Goal: Use online tool/utility: Utilize a website feature to perform a specific function

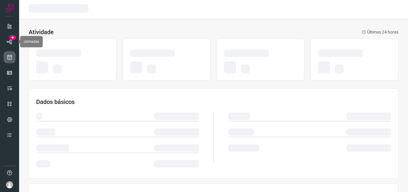
click at [12, 54] on icon at bounding box center [10, 57] width 6 height 6
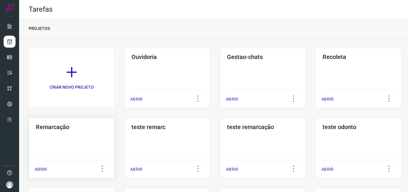
click at [86, 138] on div "Remarcação ABRIR" at bounding box center [72, 147] width 86 height 60
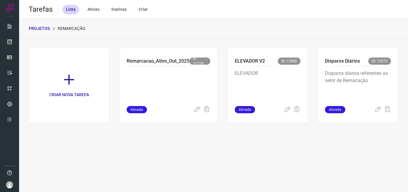
click at [264, 78] on p "ELEVADOR" at bounding box center [268, 85] width 66 height 30
click at [339, 72] on p "Disparos diarios referentes ao setor de Remacação" at bounding box center [358, 85] width 66 height 30
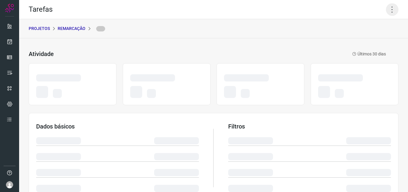
click at [386, 10] on icon at bounding box center [392, 9] width 13 height 13
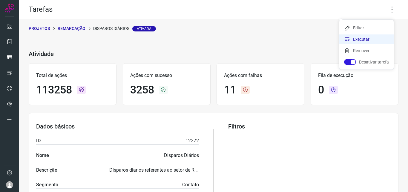
click at [371, 42] on li "Executar" at bounding box center [366, 39] width 54 height 10
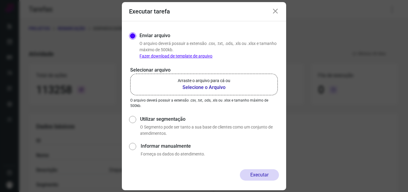
click at [217, 78] on p "Arraste o arquivo para cá ou" at bounding box center [204, 80] width 53 height 6
click at [0, 0] on input "Arraste o arquivo para cá ou Selecione o Arquivo" at bounding box center [0, 0] width 0 height 0
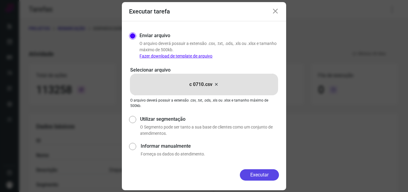
click at [261, 175] on button "Executar" at bounding box center [259, 174] width 39 height 11
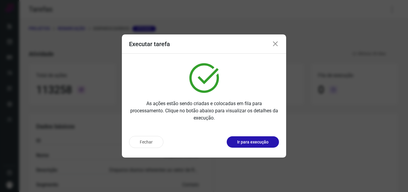
click at [261, 146] on button "Ir para execução" at bounding box center [253, 141] width 52 height 11
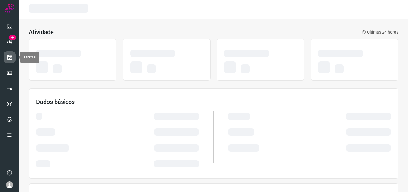
click at [12, 61] on link at bounding box center [10, 57] width 12 height 12
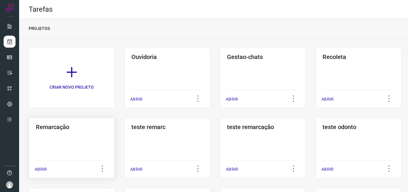
click at [62, 146] on div "Remarcação ABRIR" at bounding box center [72, 147] width 86 height 60
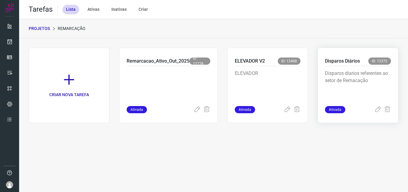
click at [348, 82] on p "Disparos diarios referentes ao setor de Remacação" at bounding box center [358, 85] width 66 height 30
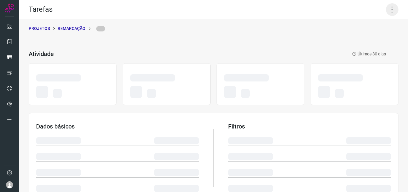
click at [387, 4] on icon at bounding box center [392, 9] width 13 height 13
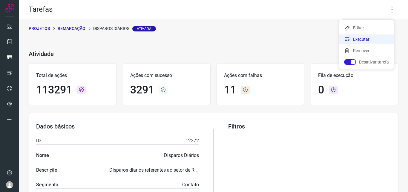
click at [372, 39] on li "Executar" at bounding box center [366, 39] width 54 height 10
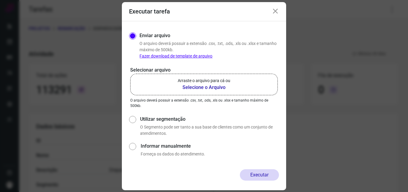
click at [243, 76] on label "Arraste o arquivo para cá ou Selecione o Arquivo" at bounding box center [204, 85] width 148 height 22
click at [0, 0] on input "Arraste o arquivo para cá ou Selecione o Arquivo" at bounding box center [0, 0] width 0 height 0
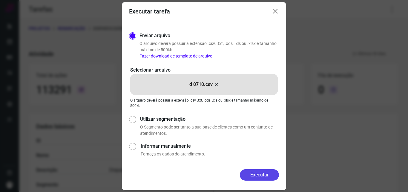
click at [257, 171] on button "Executar" at bounding box center [259, 174] width 39 height 11
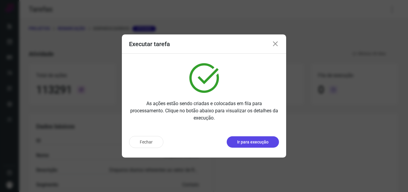
click at [266, 143] on p "Ir para execução" at bounding box center [252, 142] width 31 height 6
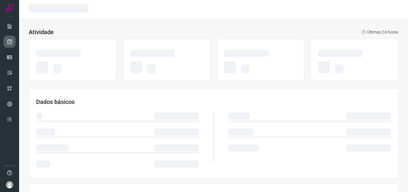
click at [14, 42] on link at bounding box center [10, 42] width 12 height 12
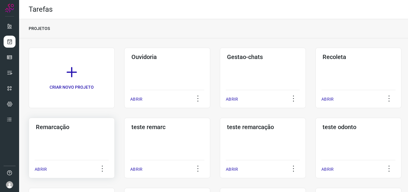
click at [91, 124] on h3 "Remarcação" at bounding box center [72, 126] width 72 height 7
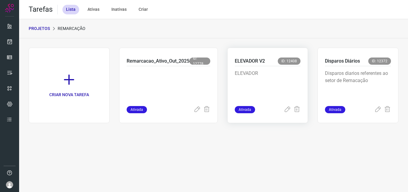
click at [294, 79] on p "ELEVADOR" at bounding box center [268, 85] width 66 height 30
click at [328, 71] on p "Disparos diarios referentes ao setor de Remacação" at bounding box center [358, 85] width 66 height 30
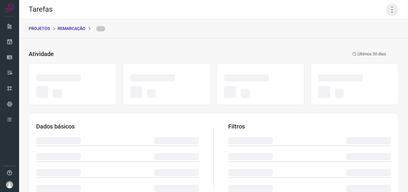
click at [390, 6] on icon at bounding box center [392, 9] width 13 height 13
click at [387, 10] on icon at bounding box center [392, 9] width 13 height 13
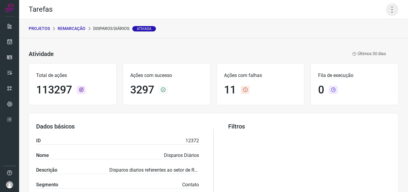
click at [394, 8] on icon at bounding box center [392, 9] width 13 height 13
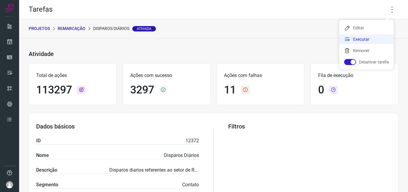
click at [375, 36] on li "Executar" at bounding box center [366, 39] width 54 height 10
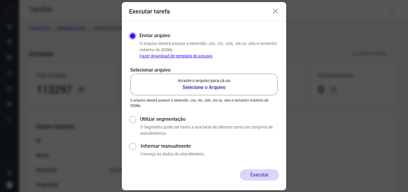
click at [207, 80] on p "Arraste o arquivo para cá ou" at bounding box center [204, 80] width 53 height 6
click at [0, 0] on input "Arraste o arquivo para cá ou Selecione o Arquivo" at bounding box center [0, 0] width 0 height 0
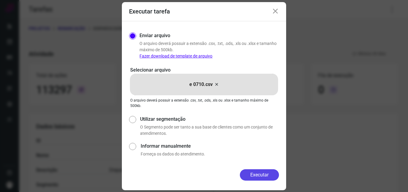
click at [256, 174] on button "Executar" at bounding box center [259, 174] width 39 height 11
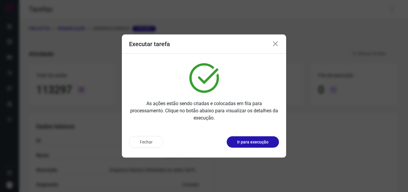
click at [259, 141] on p "Ir para execução" at bounding box center [252, 142] width 31 height 6
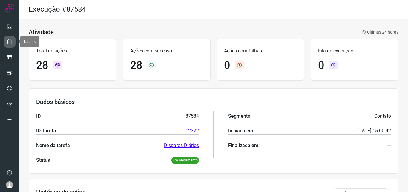
click at [8, 45] on link at bounding box center [10, 42] width 12 height 12
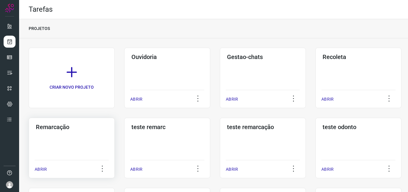
click at [60, 131] on div "Remarcação ABRIR" at bounding box center [72, 147] width 86 height 60
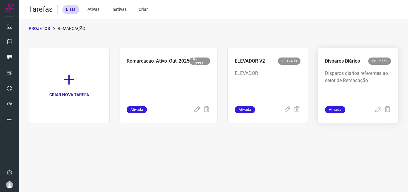
click at [338, 77] on p "Disparos diarios referentes ao setor de Remacação" at bounding box center [358, 85] width 66 height 30
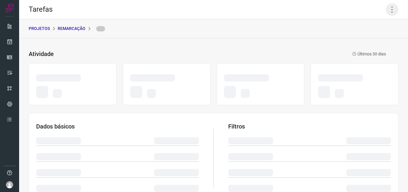
click at [388, 12] on icon at bounding box center [392, 9] width 13 height 13
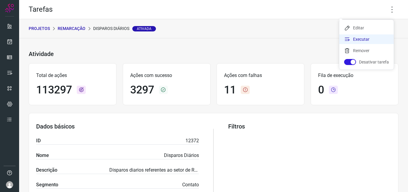
click at [365, 38] on li "Executar" at bounding box center [366, 39] width 54 height 10
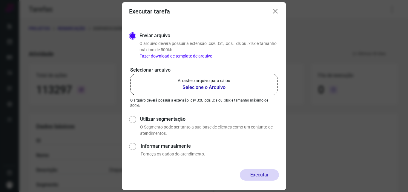
click at [207, 86] on b "Selecione o Arquivo" at bounding box center [204, 87] width 53 height 7
click at [0, 0] on input "Arraste o arquivo para cá ou Selecione o Arquivo" at bounding box center [0, 0] width 0 height 0
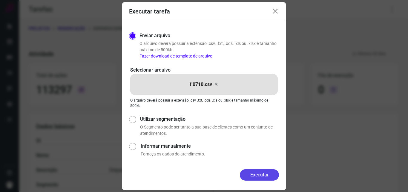
click at [255, 170] on button "Executar" at bounding box center [259, 174] width 39 height 11
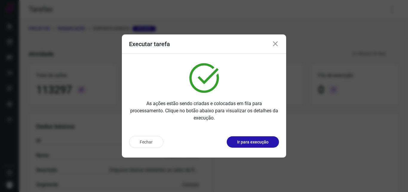
click at [264, 140] on p "Ir para execução" at bounding box center [252, 142] width 31 height 6
